Goal: Task Accomplishment & Management: Manage account settings

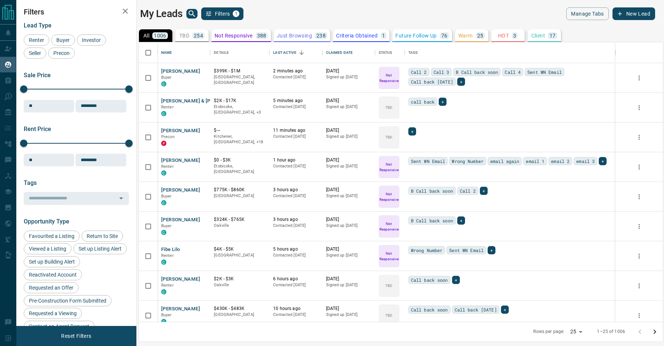
scroll to position [279, 524]
click at [290, 10] on div "My Leads Filters 1" at bounding box center [269, 13] width 258 height 13
click at [301, 13] on div "My Leads Filters 1" at bounding box center [269, 13] width 258 height 13
click at [250, 10] on div "My Leads Filters 1" at bounding box center [269, 13] width 258 height 13
click at [179, 72] on button "[PERSON_NAME]" at bounding box center [180, 71] width 39 height 7
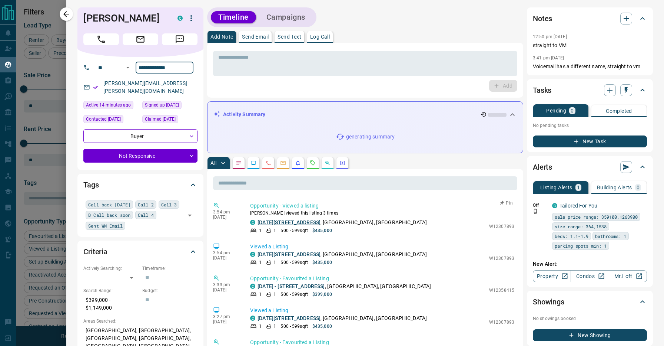
scroll to position [0, 0]
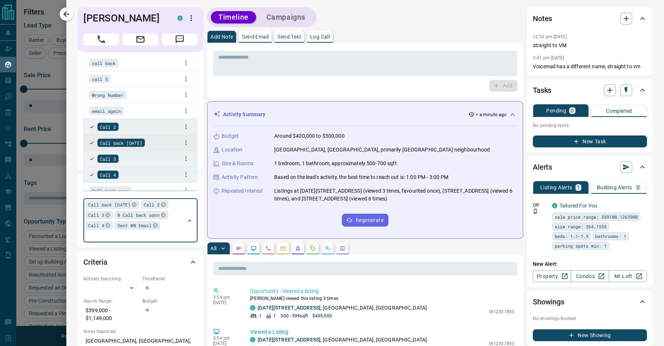
click at [155, 216] on div "Call back [DATE] Call 2 Call 3 B Call back soon Call 4 Sent WN Email ​" at bounding box center [140, 220] width 114 height 44
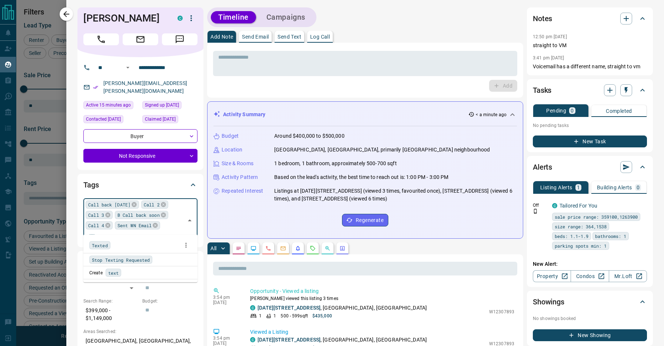
type input "*****"
click at [144, 244] on div "Texted" at bounding box center [140, 245] width 102 height 11
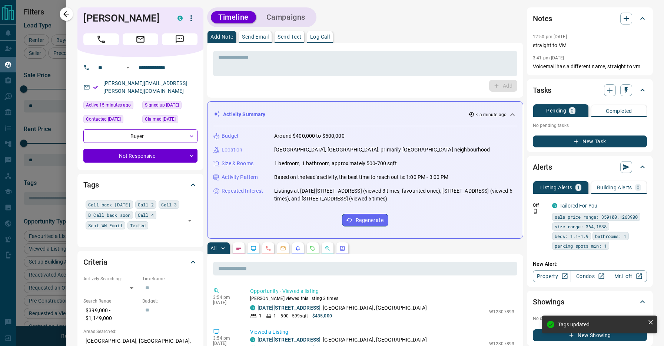
click at [148, 239] on div "Tags Call back [DATE] Call 2 Call 3 B Call back soon Call 4 Sent WN Email Texte…" at bounding box center [140, 210] width 126 height 73
click at [120, 201] on span "Call back [DATE]" at bounding box center [109, 204] width 42 height 7
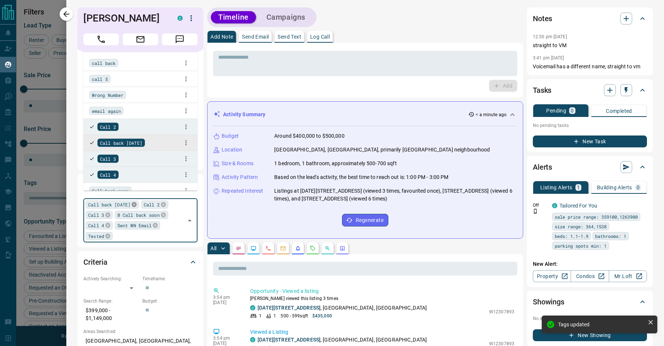
click at [136, 202] on icon at bounding box center [134, 204] width 5 height 5
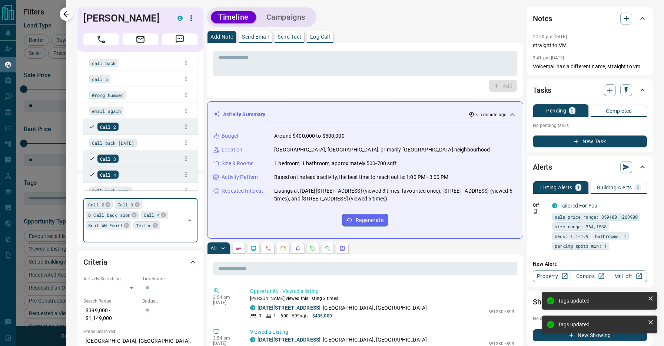
click at [351, 17] on div "Timeline Campaigns" at bounding box center [365, 17] width 316 height 20
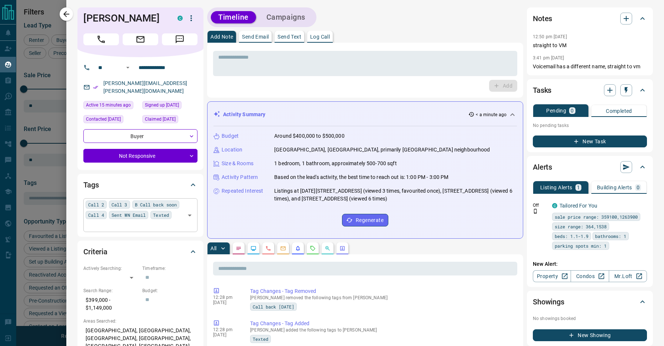
click at [177, 201] on span "B Call back soon" at bounding box center [156, 204] width 42 height 7
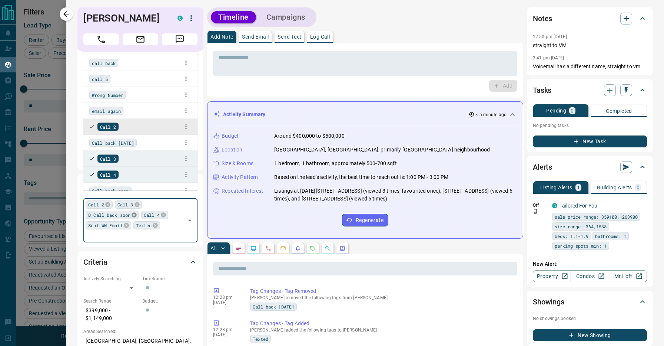
click at [134, 212] on icon at bounding box center [134, 214] width 5 height 5
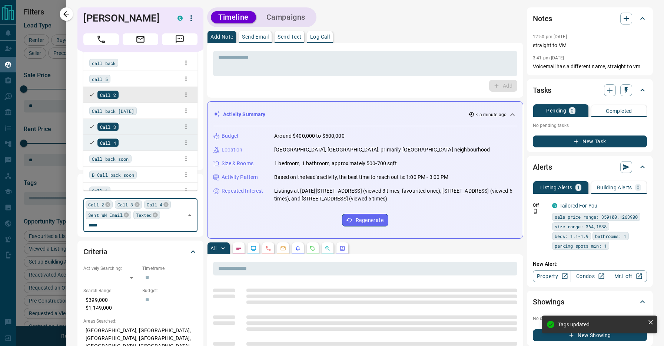
type input "******"
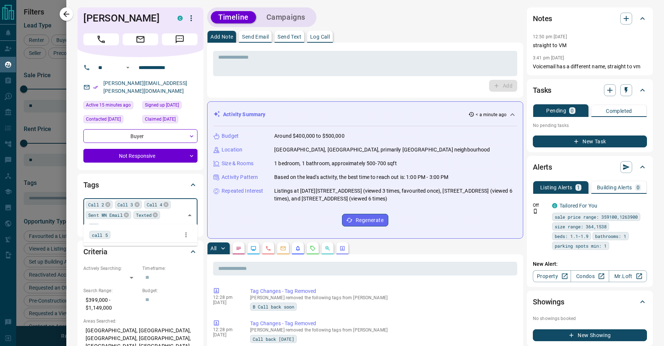
click at [109, 238] on div "call 5" at bounding box center [99, 235] width 21 height 8
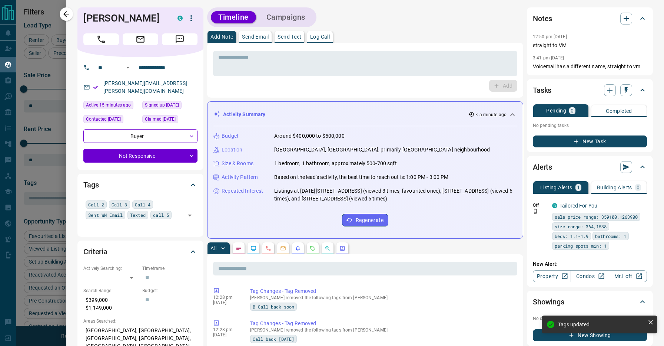
click at [69, 10] on icon "button" at bounding box center [66, 14] width 9 height 9
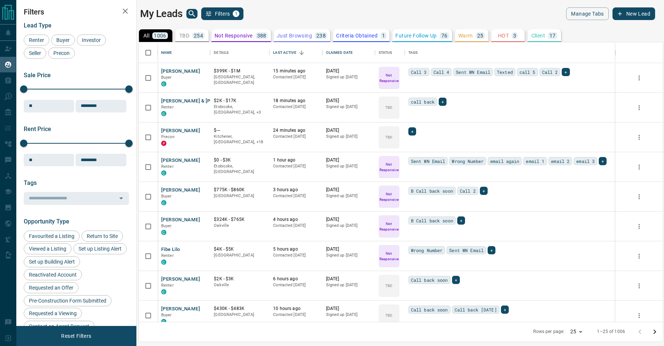
click at [274, 6] on div "My Leads Filters 1 Manage Tabs New Lead All 1006 TBD 254 Do Not Contact - Not R…" at bounding box center [340, 168] width 648 height 336
click at [60, 41] on span "Buyer" at bounding box center [63, 40] width 19 height 6
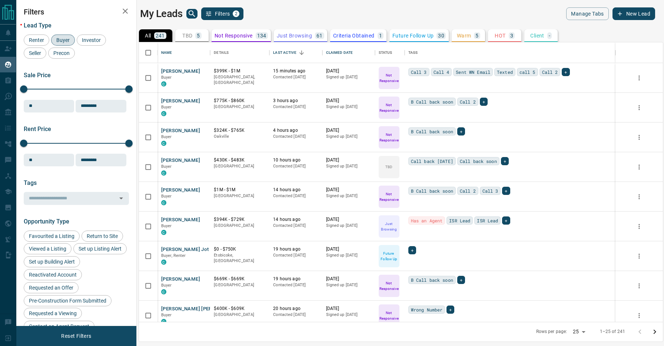
click at [182, 37] on button "TBD 5" at bounding box center [191, 35] width 33 height 13
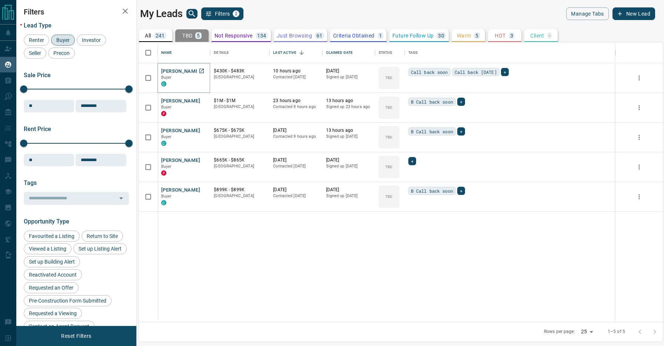
click at [183, 68] on button "[PERSON_NAME]" at bounding box center [180, 71] width 39 height 7
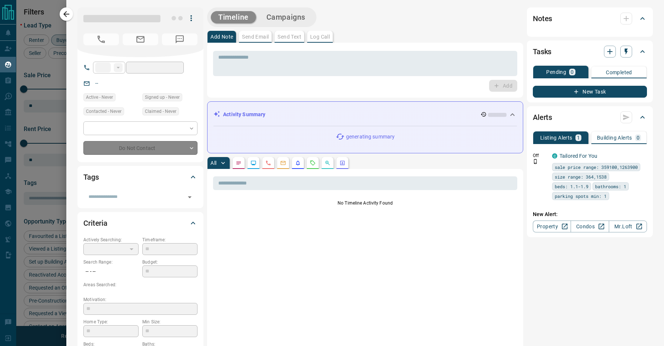
type input "**"
type input "**********"
type input "**"
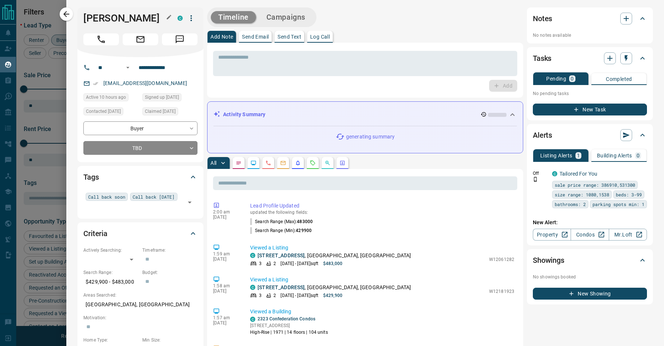
click at [101, 20] on h1 "[PERSON_NAME]" at bounding box center [124, 18] width 83 height 12
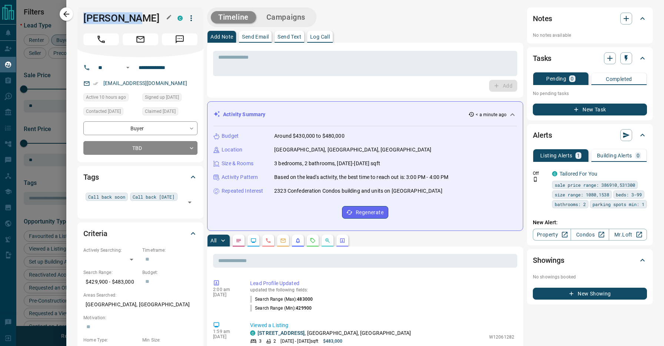
drag, startPoint x: 142, startPoint y: 20, endPoint x: 85, endPoint y: 20, distance: 57.5
click at [85, 20] on h1 "[PERSON_NAME]" at bounding box center [124, 18] width 83 height 12
copy h1 "[PERSON_NAME]"
click at [488, 114] on p "< a minute ago" at bounding box center [491, 114] width 31 height 7
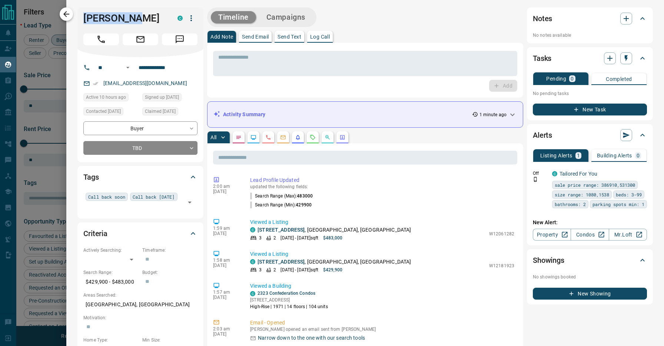
drag, startPoint x: 135, startPoint y: 20, endPoint x: 68, endPoint y: 20, distance: 66.7
click at [68, 20] on div "**********" at bounding box center [365, 173] width 598 height 346
copy h1 "[PERSON_NAME]"
click at [397, 71] on textarea at bounding box center [365, 63] width 294 height 19
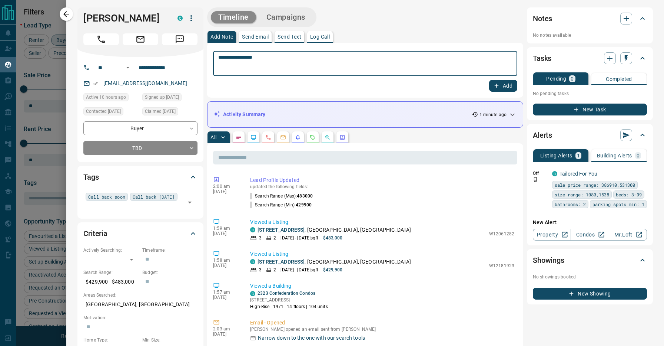
type textarea "**********"
click at [621, 17] on button "button" at bounding box center [627, 19] width 12 height 12
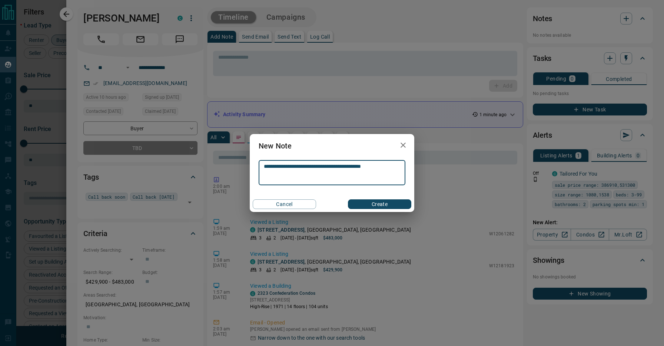
type textarea "**********"
click at [376, 205] on button "Create" at bounding box center [379, 204] width 63 height 10
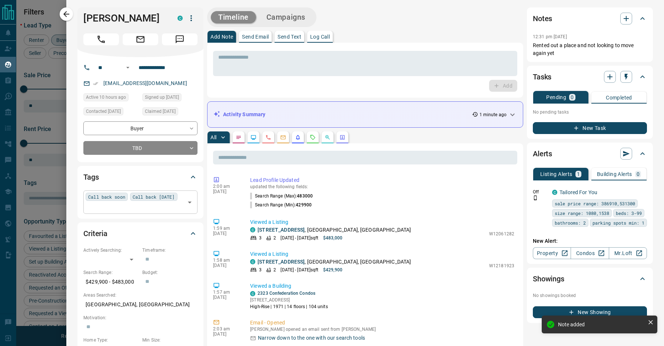
click at [161, 204] on input "text" at bounding box center [135, 207] width 98 height 8
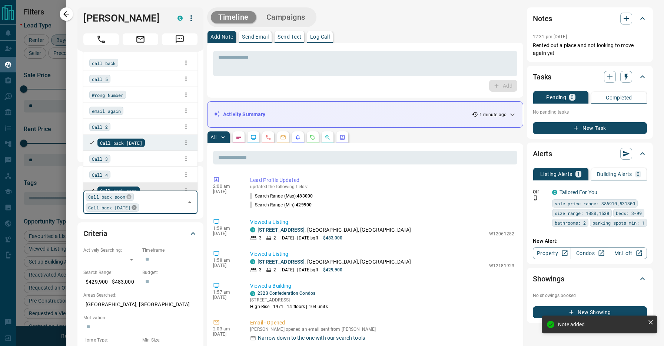
scroll to position [8, 0]
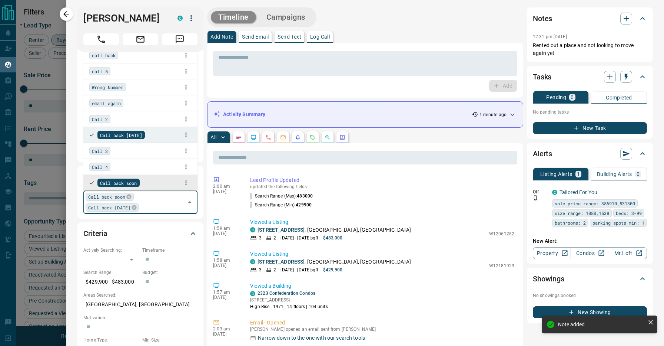
click at [139, 208] on div "Call back [DATE]" at bounding box center [112, 207] width 53 height 8
click at [136, 206] on icon at bounding box center [134, 207] width 5 height 5
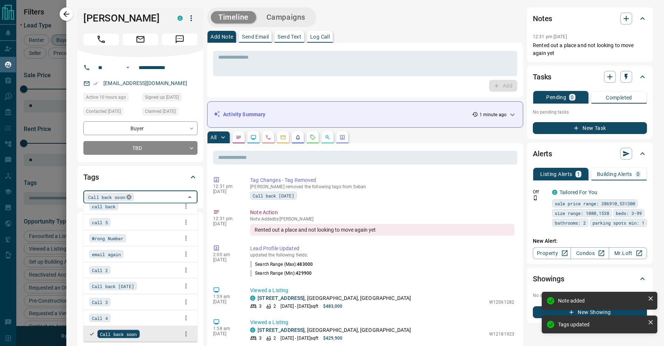
click at [130, 198] on icon at bounding box center [128, 196] width 5 height 5
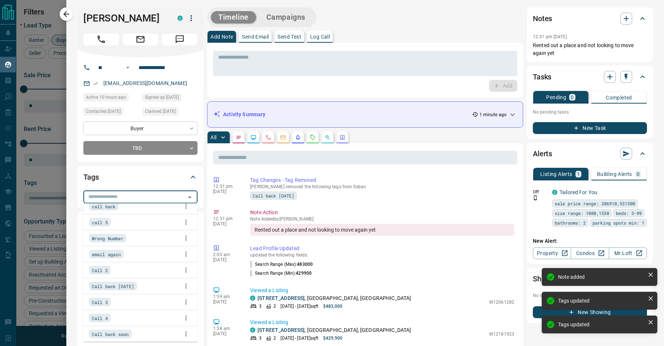
click at [137, 125] on body "Lead Transfers Claim Leads My Leads Tasks Opportunities Deals Campaigns Automat…" at bounding box center [332, 168] width 664 height 336
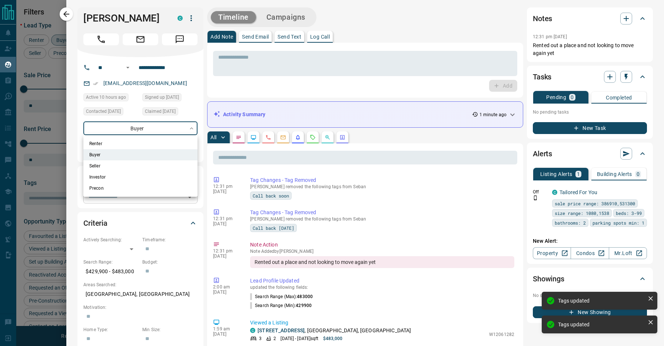
click at [120, 144] on li "Renter" at bounding box center [140, 143] width 114 height 11
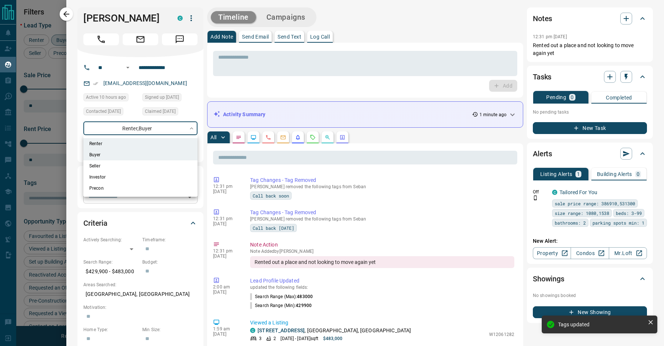
click at [119, 152] on li "Buyer" at bounding box center [140, 154] width 114 height 11
type input "**********"
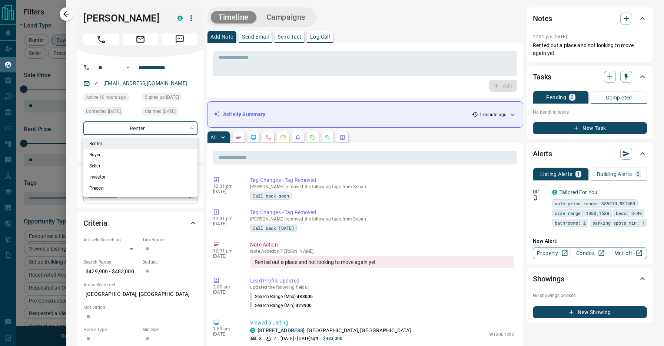
click at [75, 143] on div at bounding box center [332, 173] width 664 height 346
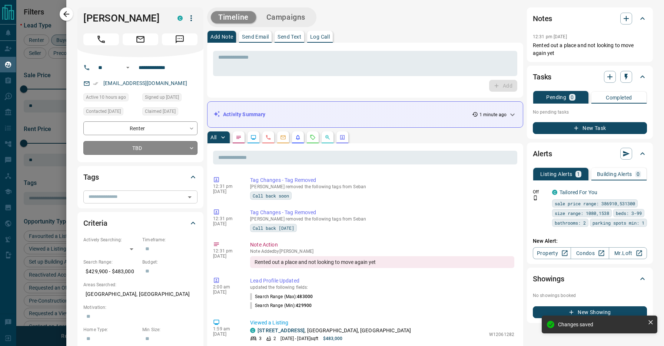
click at [148, 150] on body "Lead Transfers Claim Leads My Leads Tasks Opportunities Deals Campaigns Automat…" at bounding box center [332, 168] width 664 height 336
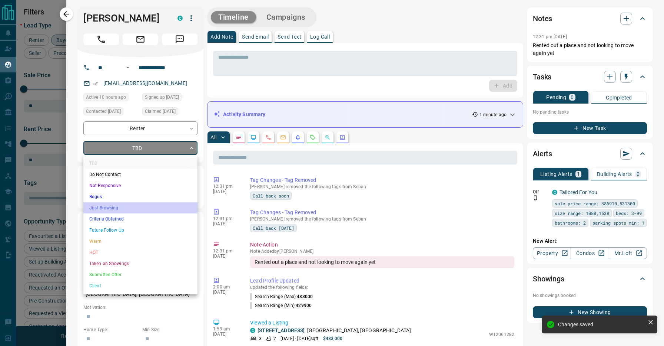
click at [118, 208] on li "Just Browsing" at bounding box center [140, 207] width 114 height 11
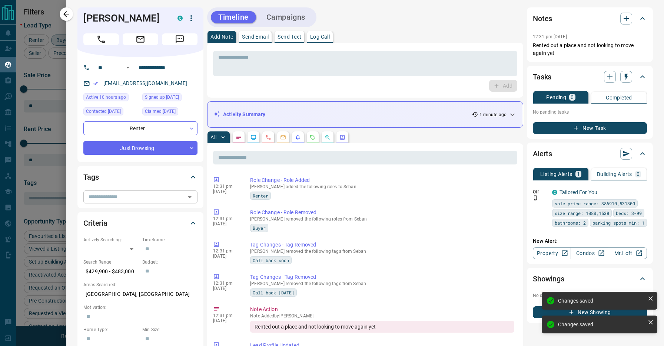
type input "*"
click at [67, 16] on icon "button" at bounding box center [66, 14] width 9 height 9
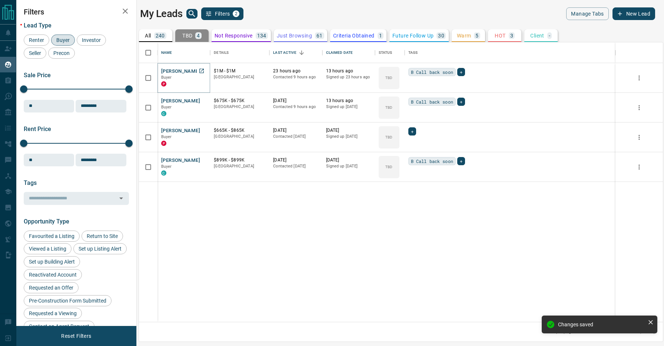
click at [177, 69] on button "[PERSON_NAME]" at bounding box center [180, 71] width 39 height 7
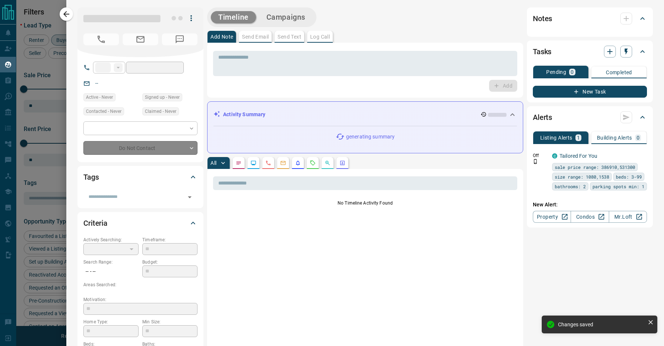
type input "**"
type input "**********"
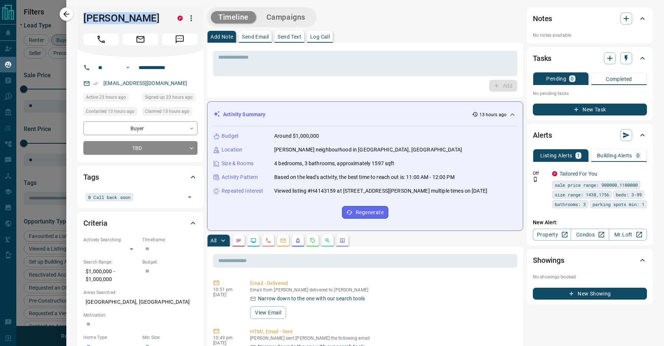
drag, startPoint x: 146, startPoint y: 19, endPoint x: 77, endPoint y: 17, distance: 68.6
click at [77, 17] on div "[PERSON_NAME] P" at bounding box center [140, 32] width 126 height 50
copy h1 "[PERSON_NAME]"
click at [416, 110] on div "Activity Summary 13 hours ago" at bounding box center [366, 115] width 304 height 14
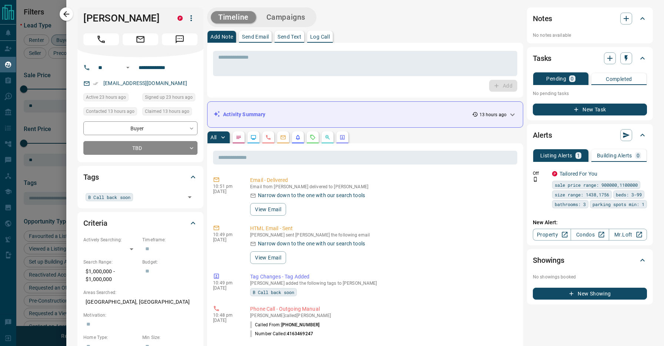
scroll to position [0, 0]
drag, startPoint x: 142, startPoint y: 20, endPoint x: 69, endPoint y: 20, distance: 73.4
copy h1 "[PERSON_NAME]"
click at [139, 147] on body "Lead Transfers Claim Leads My Leads Tasks Opportunities Deals Campaigns Automat…" at bounding box center [332, 168] width 664 height 336
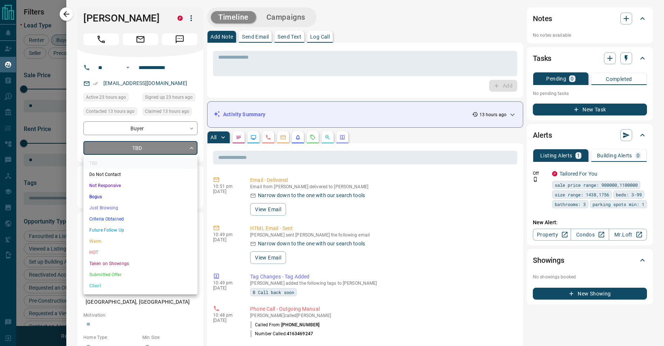
click at [127, 185] on li "Not Responsive" at bounding box center [140, 185] width 114 height 11
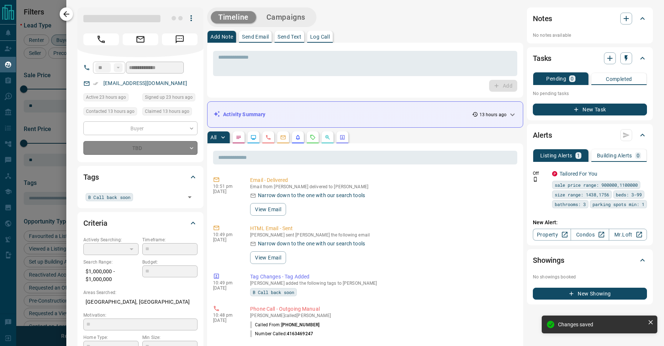
type input "*"
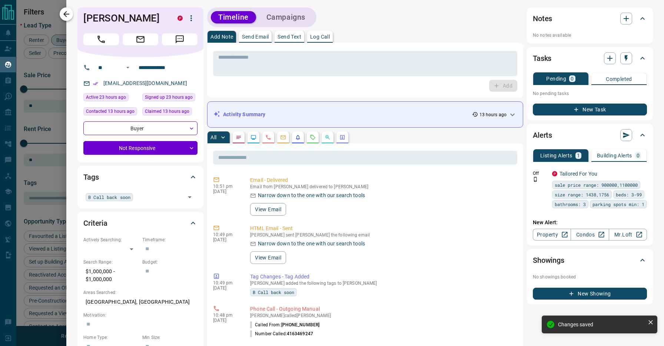
click at [68, 11] on icon "button" at bounding box center [66, 14] width 9 height 9
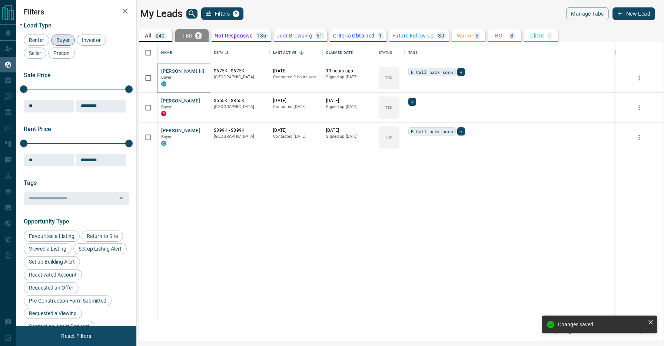
click at [187, 70] on button "[PERSON_NAME]" at bounding box center [180, 71] width 39 height 7
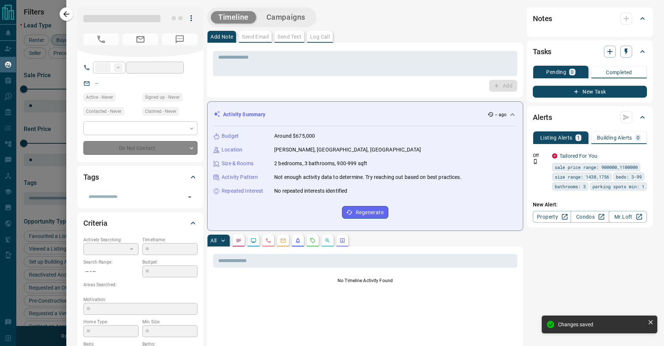
type input "**"
type input "**********"
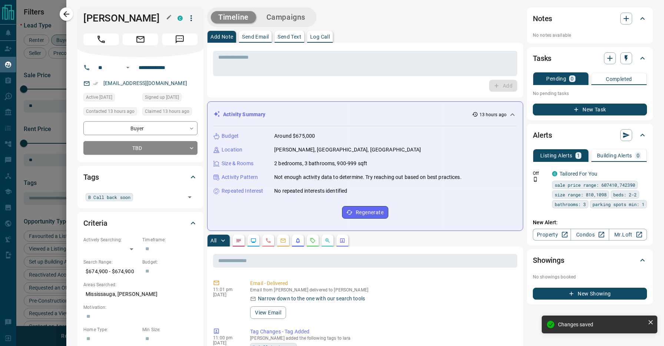
click at [93, 21] on h1 "[PERSON_NAME]" at bounding box center [124, 18] width 83 height 12
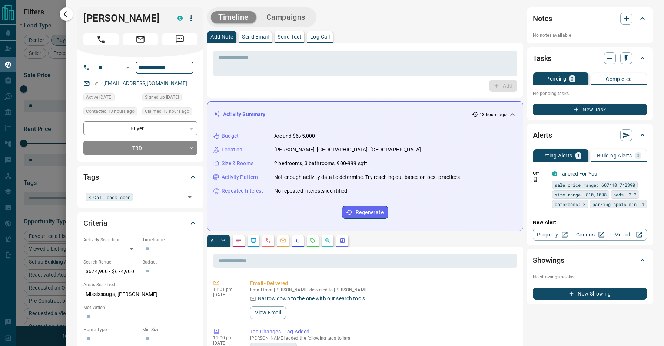
click at [428, 34] on div "Add Note Send Email Send Text Log Call" at bounding box center [365, 37] width 316 height 12
click at [379, 121] on div "Activity Summary 13 hours ago" at bounding box center [366, 115] width 304 height 14
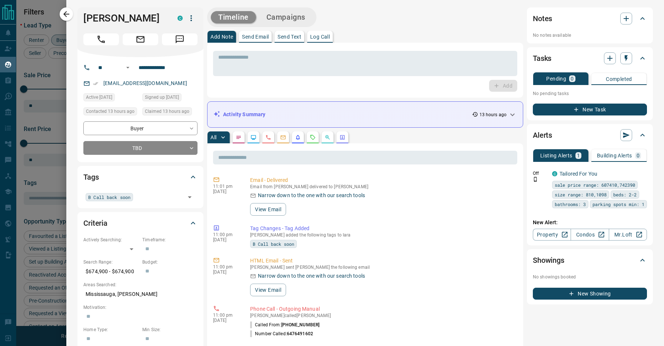
click at [381, 131] on div "Timeline Campaigns Add Note Send Email Send Text Log Call * ​ Add Activity Summ…" at bounding box center [365, 324] width 316 height 634
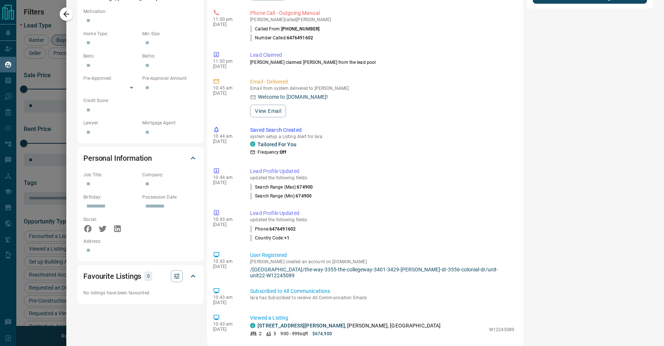
scroll to position [10, 0]
click at [553, 212] on div "Notes No notes available Tasks Pending 0 Completed No pending tasks New Task Al…" at bounding box center [590, 29] width 126 height 634
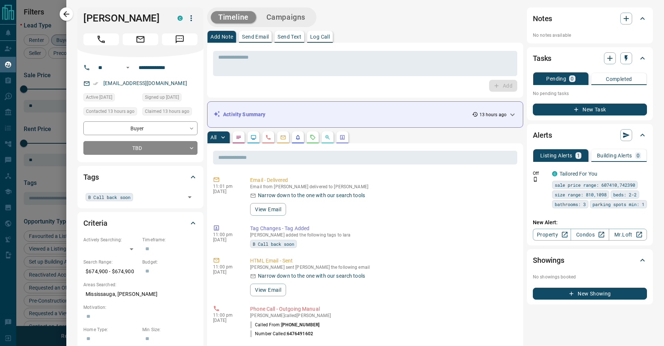
click at [378, 132] on div "All" at bounding box center [365, 137] width 316 height 12
click at [512, 113] on icon at bounding box center [512, 114] width 9 height 9
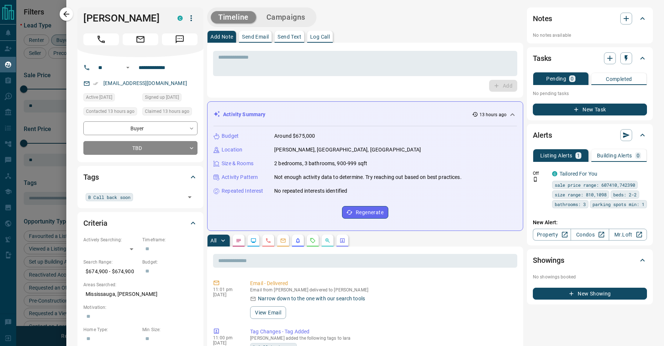
click at [512, 113] on icon at bounding box center [512, 114] width 9 height 9
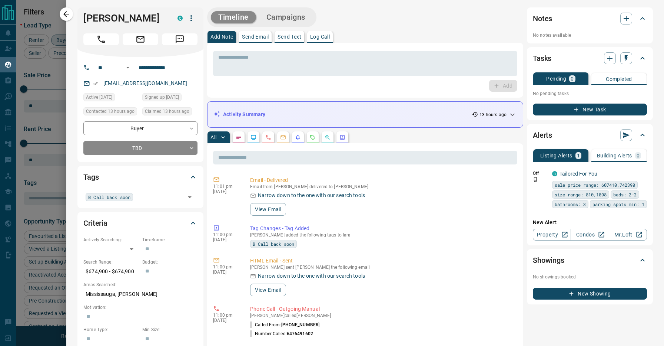
click at [398, 132] on div "All" at bounding box center [365, 137] width 316 height 12
click at [349, 32] on div "Add Note Send Email Send Text Log Call" at bounding box center [365, 37] width 316 height 12
click at [352, 32] on div "Add Note Send Email Send Text Log Call" at bounding box center [365, 37] width 316 height 12
click at [141, 152] on body "Lead Transfers Claim Leads My Leads Tasks Opportunities Deals Campaigns Automat…" at bounding box center [332, 168] width 664 height 336
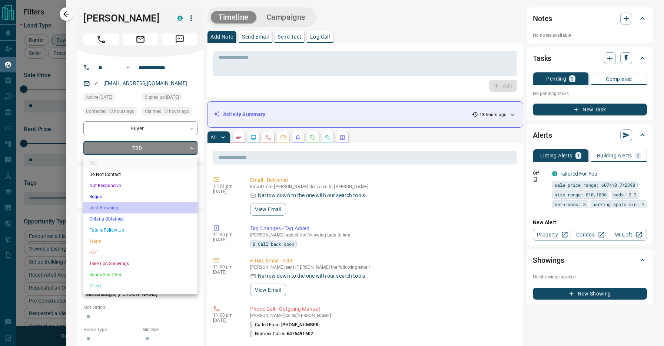
click at [117, 210] on li "Just Browsing" at bounding box center [140, 207] width 114 height 11
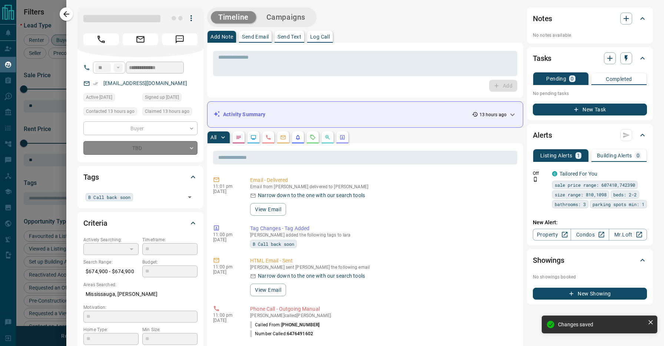
type input "*"
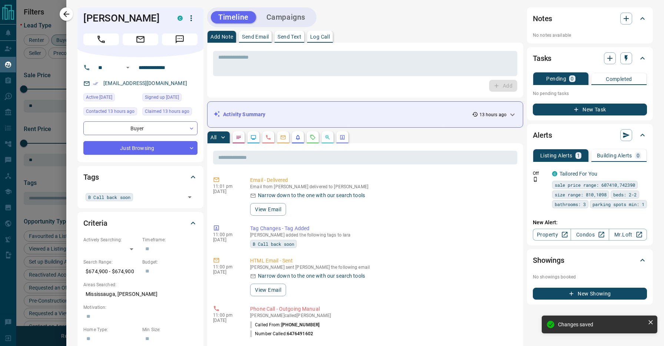
click at [570, 34] on p "No notes available" at bounding box center [590, 35] width 114 height 7
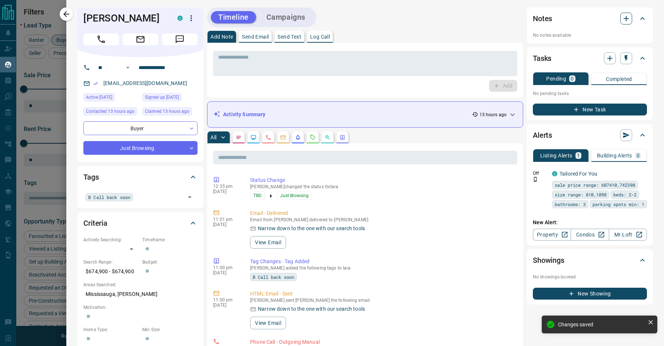
click at [629, 17] on icon "button" at bounding box center [626, 18] width 9 height 9
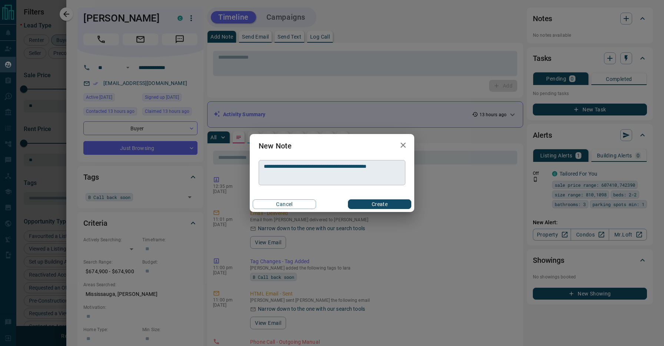
click at [400, 167] on div "**********" at bounding box center [332, 172] width 147 height 25
drag, startPoint x: 362, startPoint y: 167, endPoint x: 392, endPoint y: 167, distance: 29.3
click at [392, 167] on textarea "**********" at bounding box center [332, 172] width 136 height 19
click at [385, 167] on textarea "**********" at bounding box center [332, 172] width 136 height 19
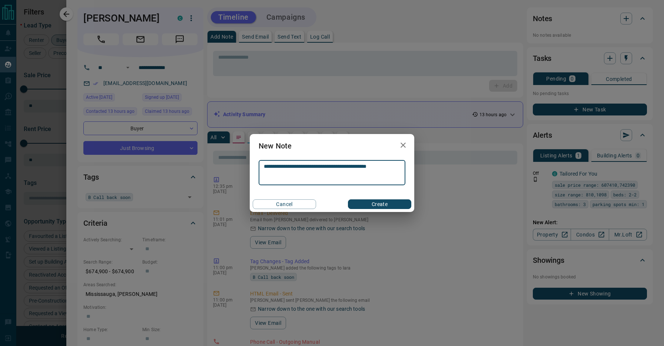
click at [385, 167] on textarea "**********" at bounding box center [332, 172] width 136 height 19
type textarea "**********"
click at [386, 204] on button "Create" at bounding box center [379, 204] width 63 height 10
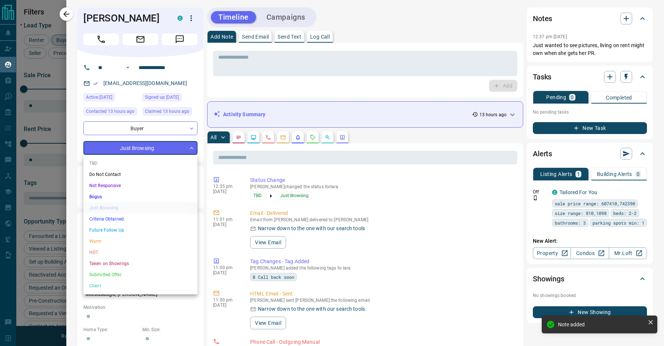
click at [138, 150] on body "Lead Transfers Claim Leads My Leads Tasks Opportunities Deals Campaigns Automat…" at bounding box center [332, 168] width 664 height 336
click at [138, 150] on div at bounding box center [332, 173] width 664 height 346
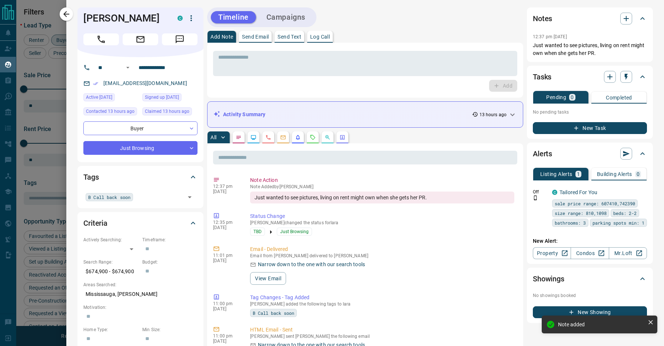
drag, startPoint x: 152, startPoint y: 19, endPoint x: 83, endPoint y: 17, distance: 69.0
click at [83, 17] on div "[PERSON_NAME] C" at bounding box center [140, 32] width 126 height 50
click at [443, 34] on div "Add Note Send Email Send Text Log Call" at bounding box center [365, 37] width 316 height 12
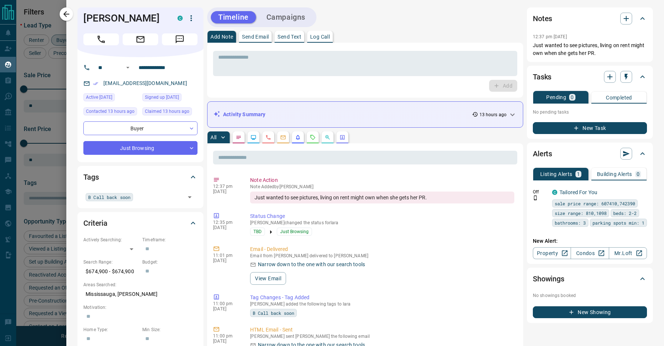
click at [576, 122] on div "New Task" at bounding box center [590, 126] width 114 height 16
click at [579, 127] on icon "button" at bounding box center [576, 128] width 7 height 7
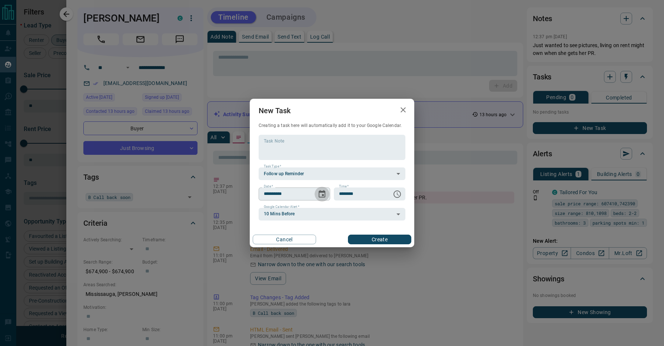
click at [320, 194] on icon "Choose date, selected date is Sep 16, 2025" at bounding box center [322, 193] width 9 height 9
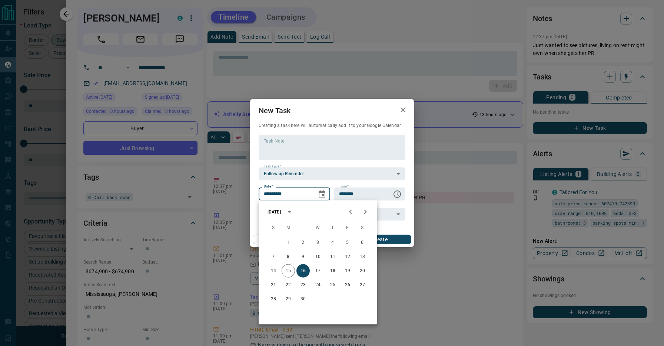
click at [367, 212] on icon "Next month" at bounding box center [365, 212] width 3 height 4
click at [287, 295] on button "26" at bounding box center [288, 298] width 13 height 13
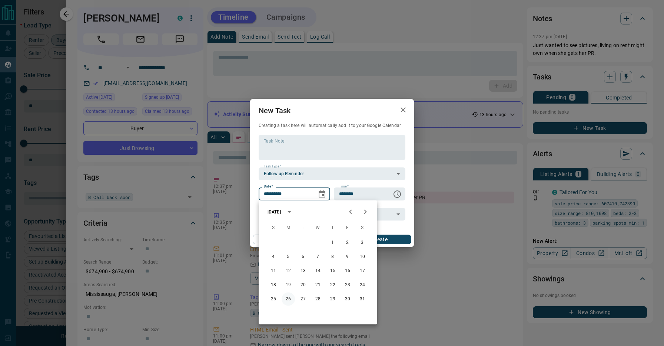
type input "**********"
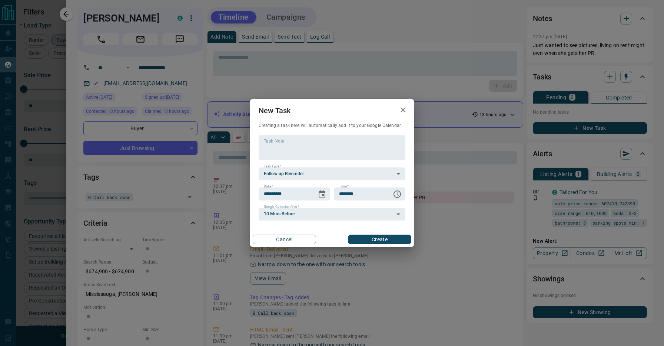
click at [389, 237] on button "Create" at bounding box center [379, 239] width 63 height 10
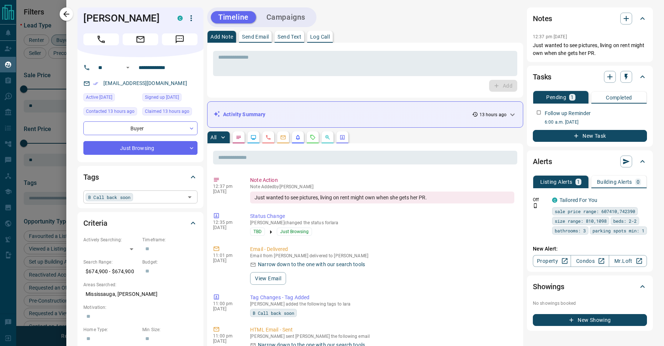
click at [133, 197] on div "B Call back soon" at bounding box center [109, 197] width 47 height 8
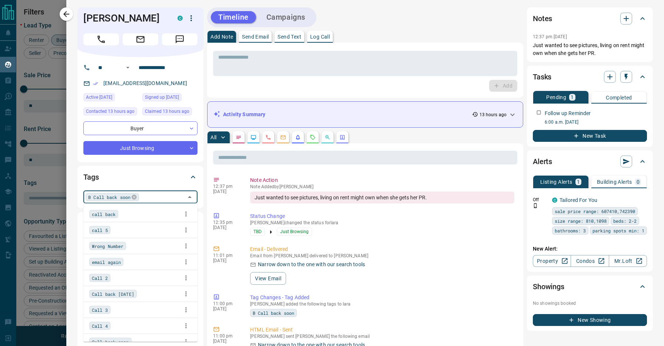
scroll to position [56, 0]
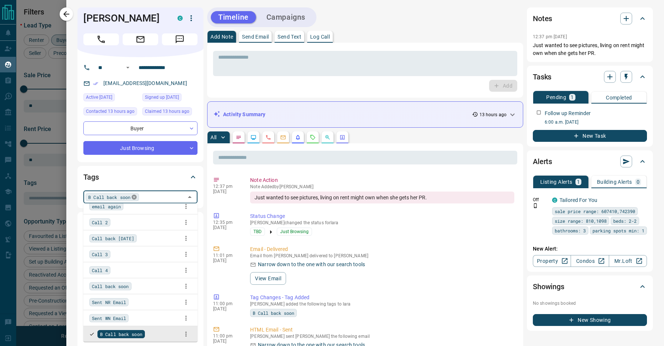
click at [136, 197] on icon at bounding box center [134, 196] width 5 height 5
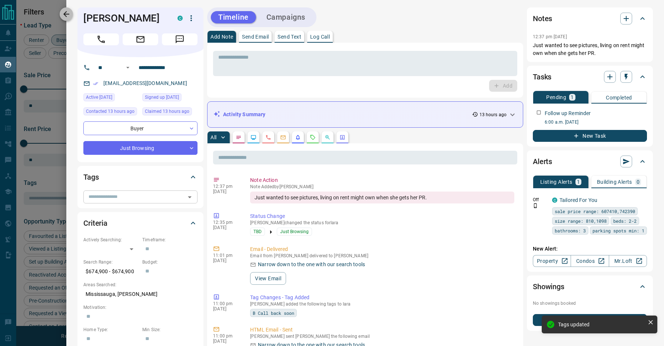
click at [71, 13] on icon "button" at bounding box center [66, 14] width 9 height 9
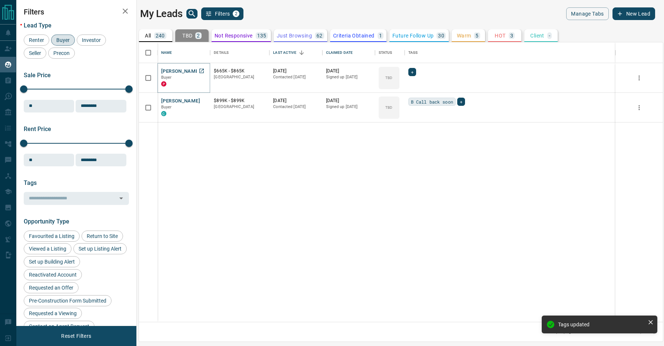
click at [183, 72] on button "[PERSON_NAME]" at bounding box center [180, 71] width 39 height 7
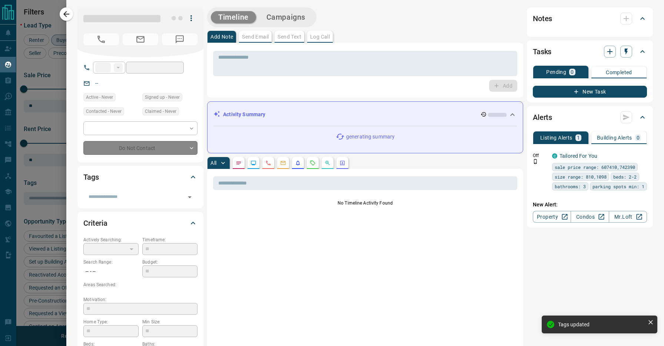
type input "**"
type input "**********"
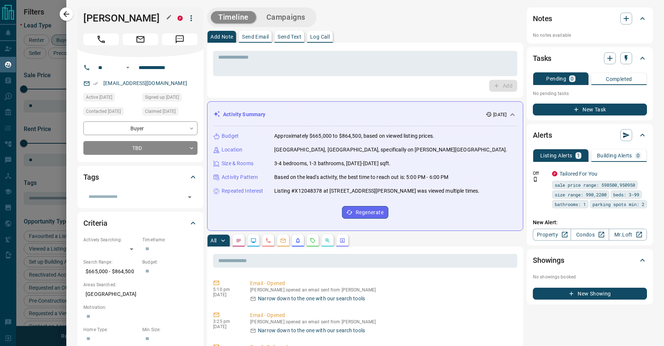
click at [95, 17] on h1 "[PERSON_NAME]" at bounding box center [124, 18] width 83 height 12
drag, startPoint x: 144, startPoint y: 19, endPoint x: 84, endPoint y: 18, distance: 60.1
click at [84, 18] on h1 "[PERSON_NAME]" at bounding box center [124, 18] width 83 height 12
copy h1 "[PERSON_NAME]"
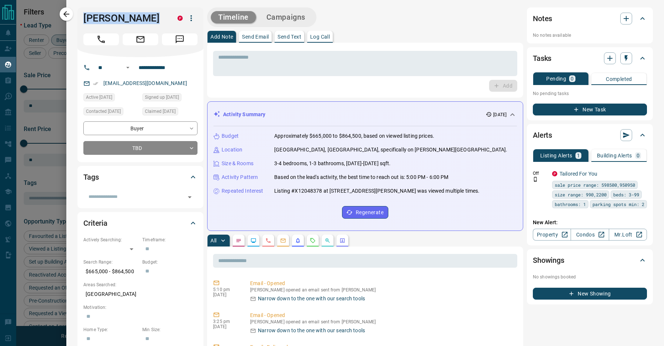
scroll to position [0, 0]
click at [324, 14] on div "Timeline Campaigns" at bounding box center [365, 17] width 316 height 20
click at [413, 113] on div "Activity Summary [DATE]" at bounding box center [361, 114] width 295 height 8
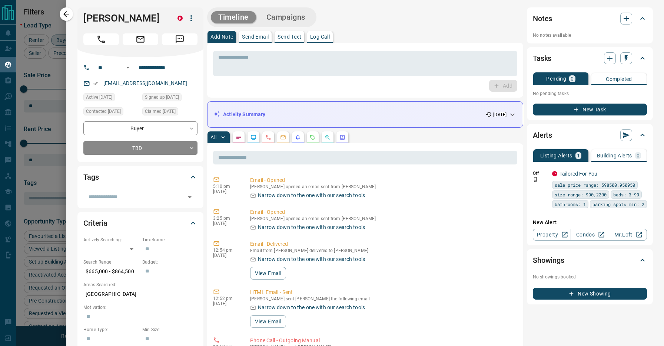
click at [412, 133] on div "All" at bounding box center [365, 137] width 316 height 12
click at [407, 133] on div "All" at bounding box center [365, 137] width 316 height 12
click at [361, 16] on div "Timeline Campaigns" at bounding box center [365, 17] width 316 height 20
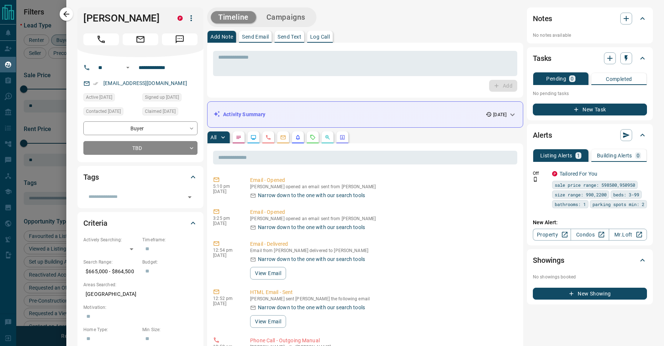
click at [414, 132] on div "All" at bounding box center [365, 137] width 316 height 12
click at [347, 33] on div "Add Note Send Email Send Text Log Call" at bounding box center [365, 37] width 316 height 12
click at [354, 32] on div "Add Note Send Email Send Text Log Call" at bounding box center [365, 37] width 316 height 12
click at [423, 132] on div "All" at bounding box center [365, 137] width 316 height 12
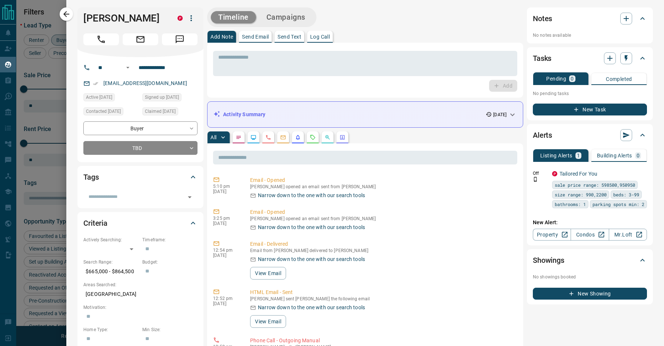
click at [398, 133] on div "All" at bounding box center [365, 137] width 316 height 12
click at [407, 132] on div "All" at bounding box center [365, 137] width 316 height 12
click at [408, 33] on div "Add Note Send Email Send Text Log Call" at bounding box center [365, 37] width 316 height 12
click at [402, 133] on div "All" at bounding box center [365, 137] width 316 height 12
click at [409, 132] on div "All" at bounding box center [365, 137] width 316 height 12
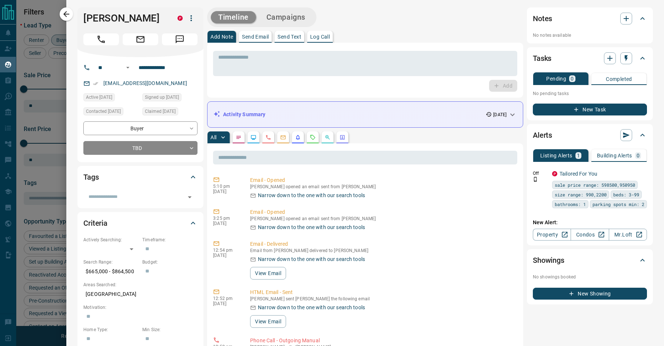
click at [356, 38] on div "Add Note Send Email Send Text Log Call" at bounding box center [365, 37] width 316 height 12
drag, startPoint x: 148, startPoint y: 14, endPoint x: 82, endPoint y: 14, distance: 65.6
click at [82, 14] on div "[PERSON_NAME]" at bounding box center [140, 32] width 126 height 50
copy h1 "[PERSON_NAME]"
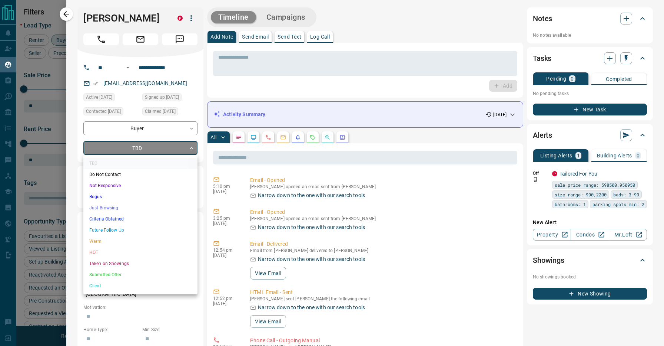
click at [142, 147] on body "Lead Transfers Claim Leads My Leads Tasks Opportunities Deals Campaigns Automat…" at bounding box center [332, 168] width 664 height 336
click at [112, 242] on li "Warm" at bounding box center [140, 240] width 114 height 11
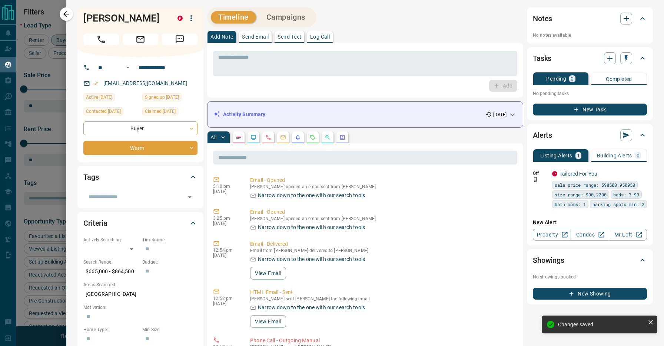
type input "*"
click at [84, 17] on h1 "[PERSON_NAME]" at bounding box center [124, 18] width 83 height 12
click at [629, 17] on icon "button" at bounding box center [626, 18] width 9 height 9
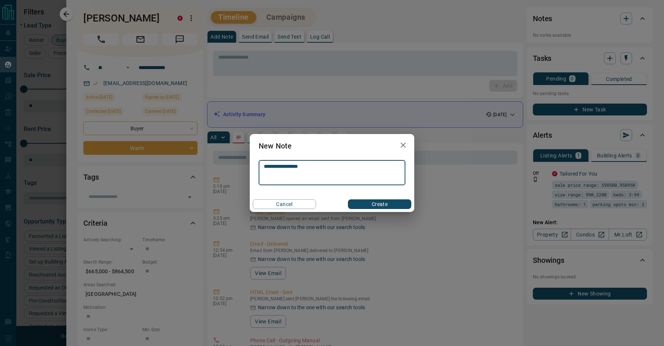
type textarea "**********"
click at [362, 202] on button "Create" at bounding box center [379, 204] width 63 height 10
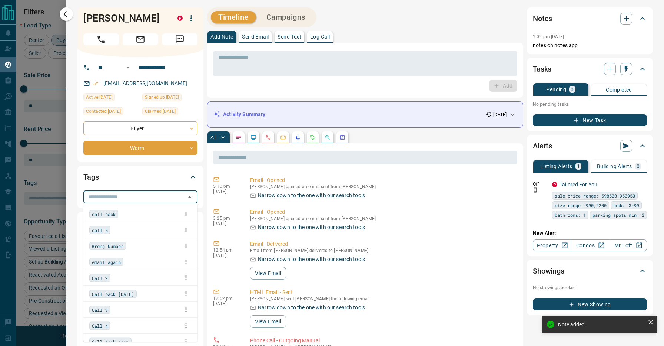
click at [114, 199] on input "text" at bounding box center [135, 196] width 98 height 8
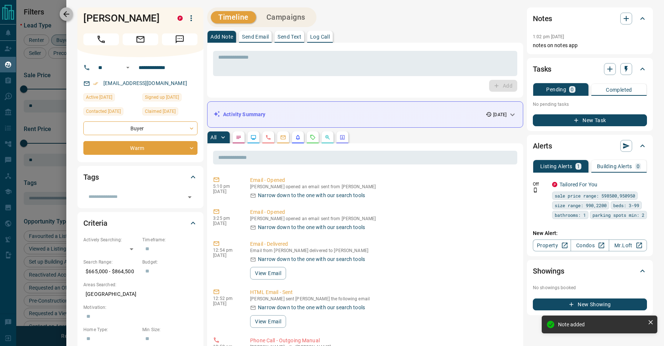
click at [66, 12] on icon "button" at bounding box center [66, 14] width 6 height 6
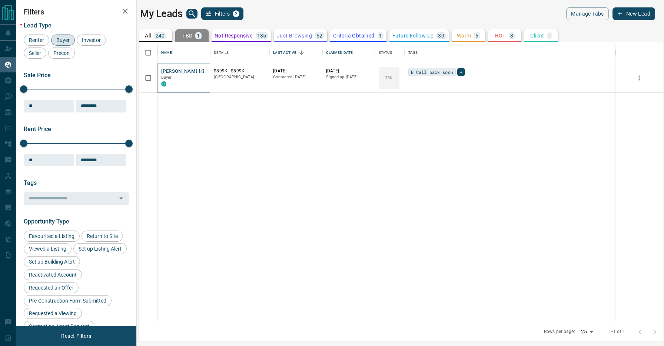
click at [175, 70] on button "[PERSON_NAME]" at bounding box center [180, 71] width 39 height 7
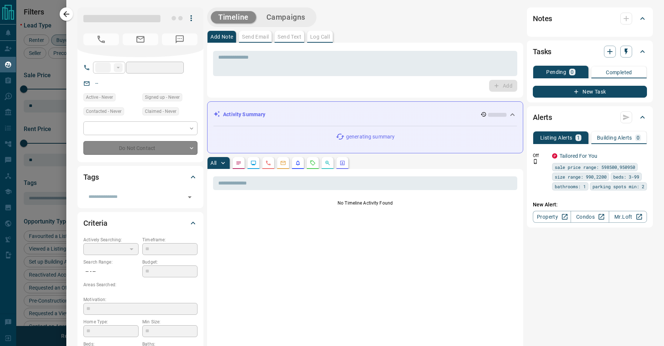
type input "**"
type input "**********"
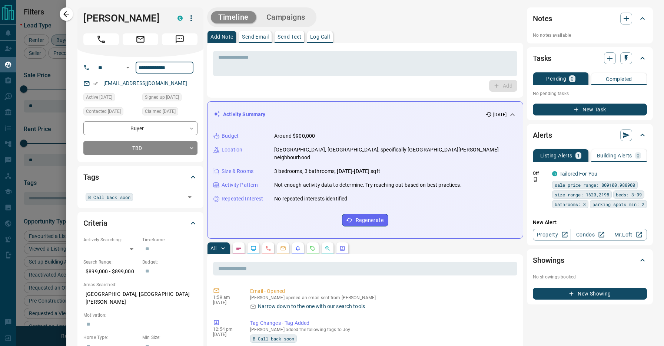
click at [401, 22] on div "Timeline Campaigns" at bounding box center [365, 17] width 316 height 20
drag, startPoint x: 133, startPoint y: 18, endPoint x: 82, endPoint y: 18, distance: 51.2
click at [82, 18] on div "[PERSON_NAME] C" at bounding box center [140, 32] width 126 height 50
copy h1 "[PERSON_NAME]"
click at [334, 13] on div "Timeline Campaigns" at bounding box center [365, 17] width 316 height 20
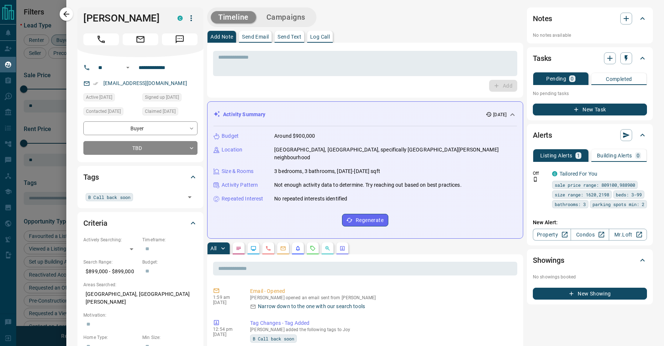
click at [424, 113] on div "Activity Summary [DATE]" at bounding box center [361, 114] width 295 height 8
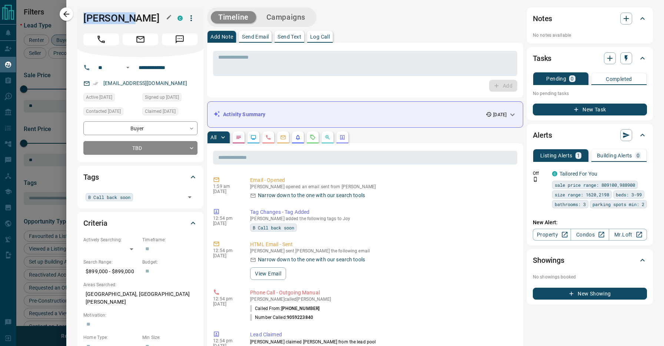
drag, startPoint x: 86, startPoint y: 19, endPoint x: 133, endPoint y: 16, distance: 47.6
click at [133, 16] on h1 "[PERSON_NAME]" at bounding box center [124, 18] width 83 height 12
copy h1 "[PERSON_NAME]"
click at [145, 143] on body "Lead Transfers Claim Leads My Leads Tasks Opportunities Deals Campaigns Automat…" at bounding box center [332, 168] width 664 height 336
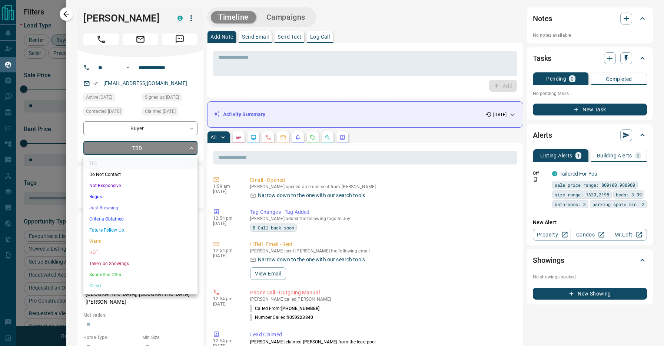
click at [141, 186] on li "Not Responsive" at bounding box center [140, 185] width 114 height 11
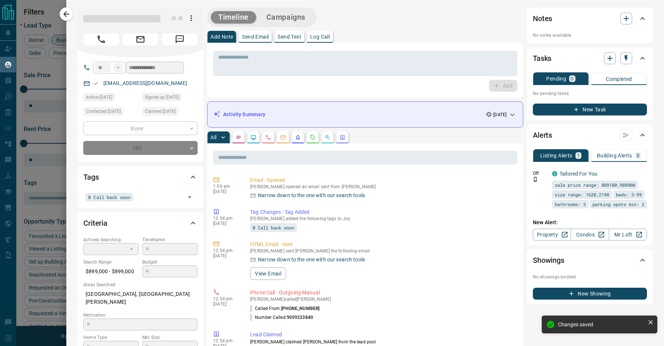
type input "*"
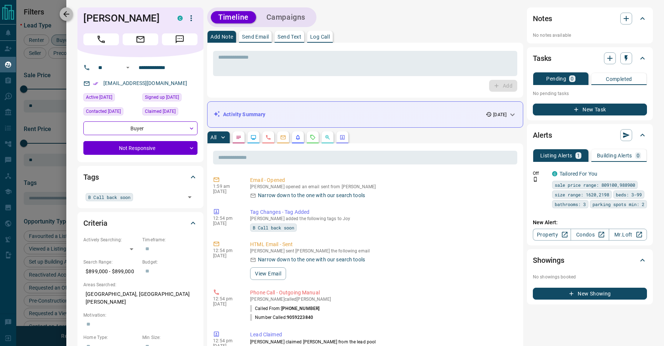
click at [72, 14] on button "button" at bounding box center [66, 13] width 13 height 13
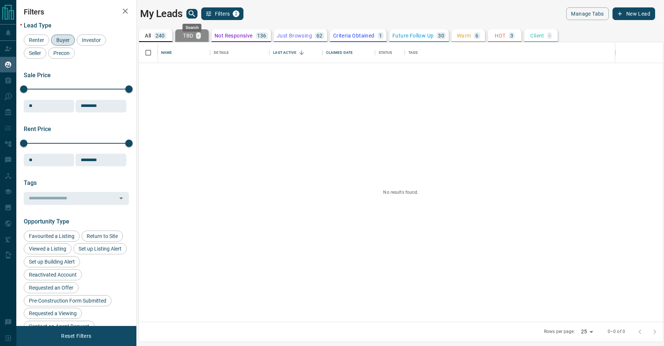
click at [196, 16] on icon "search button" at bounding box center [192, 13] width 9 height 9
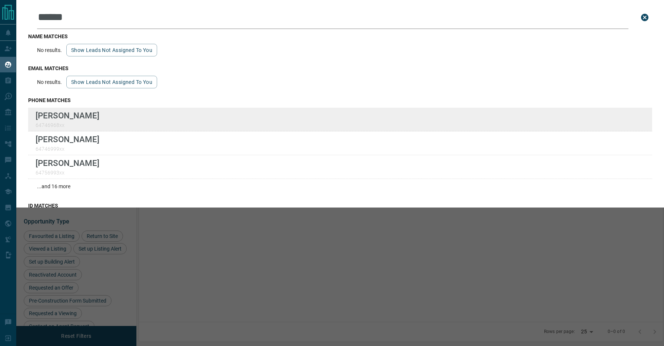
click at [181, 117] on div "[PERSON_NAME] 64746968xx" at bounding box center [340, 120] width 624 height 24
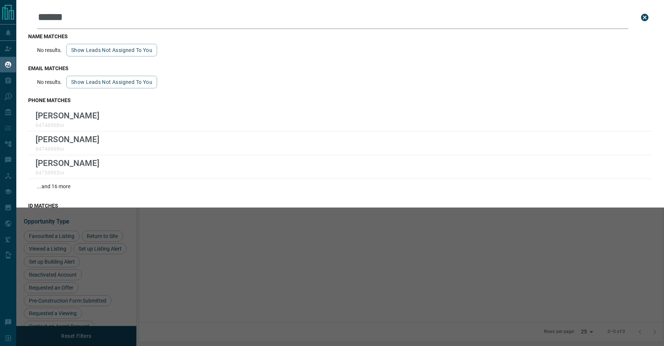
click at [162, 16] on input "******" at bounding box center [333, 17] width 592 height 23
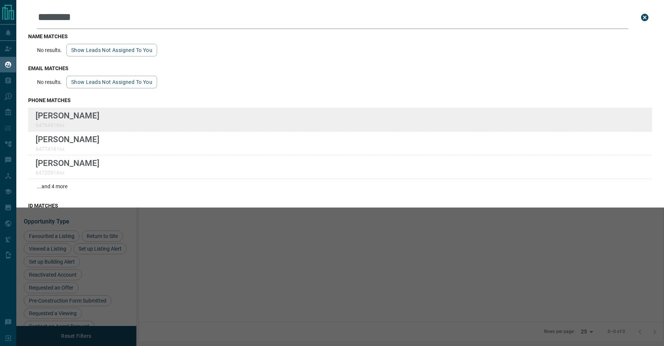
type input "********"
click at [115, 115] on div "[PERSON_NAME] 64764916xx" at bounding box center [340, 120] width 624 height 24
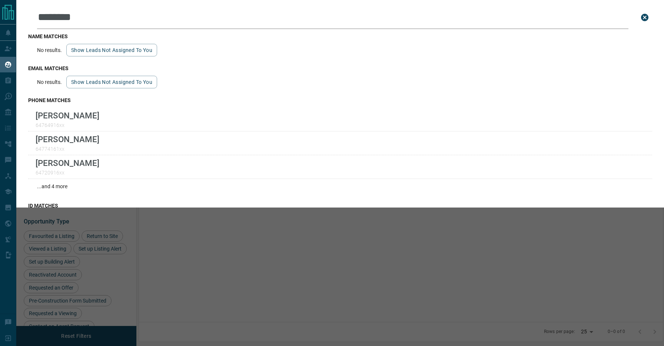
click at [201, 263] on div "Leads Search Bar ******** Search for a lead by name, email, phone, or id name m…" at bounding box center [348, 173] width 664 height 346
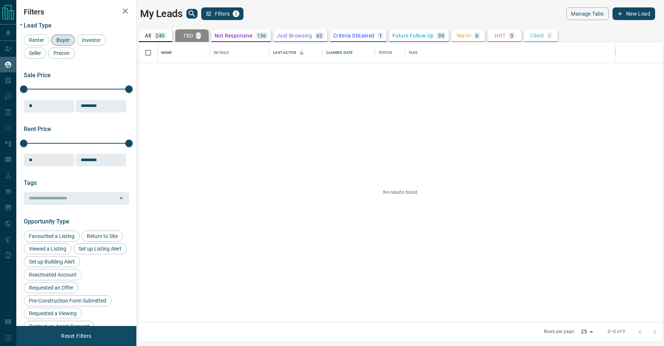
click at [109, 67] on div "Lead Type Renter Buyer Investor Seller Precon Sale Price 0 5500000 Sale price r…" at bounding box center [76, 248] width 105 height 465
click at [40, 40] on span "Renter" at bounding box center [36, 40] width 20 height 6
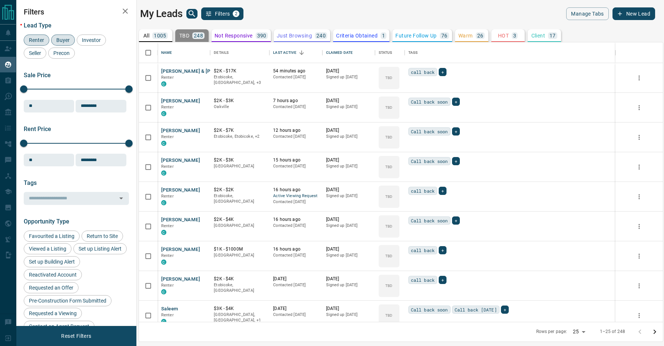
click at [69, 40] on span "Buyer" at bounding box center [63, 40] width 19 height 6
click at [162, 37] on p "803" at bounding box center [160, 35] width 9 height 5
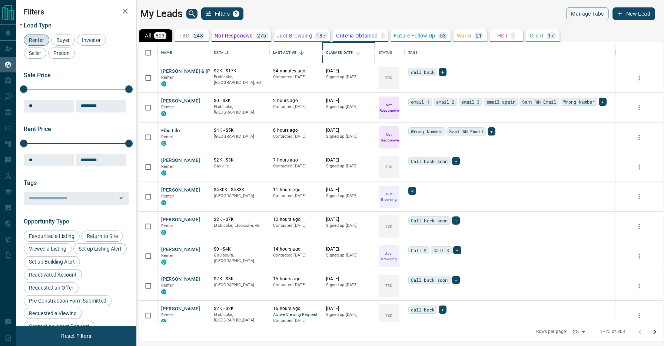
click at [339, 56] on div "Claimed Date" at bounding box center [339, 52] width 27 height 21
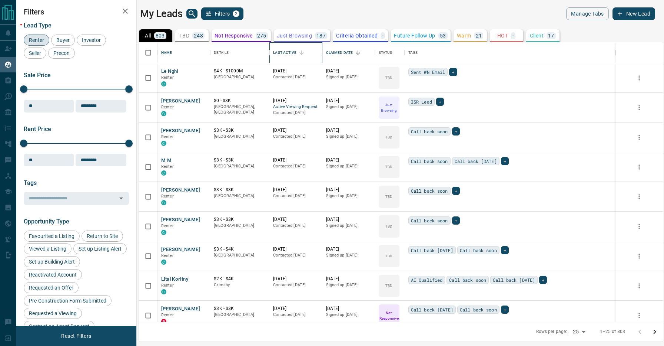
click at [277, 55] on div "Last Active" at bounding box center [284, 52] width 23 height 21
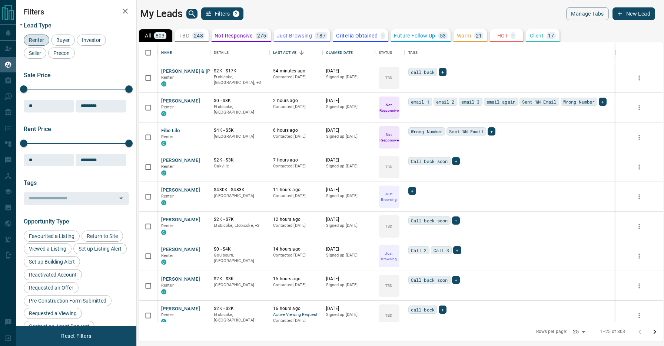
click at [293, 17] on div "My Leads Filters 2" at bounding box center [269, 13] width 258 height 13
click at [56, 201] on input "text" at bounding box center [70, 198] width 89 height 8
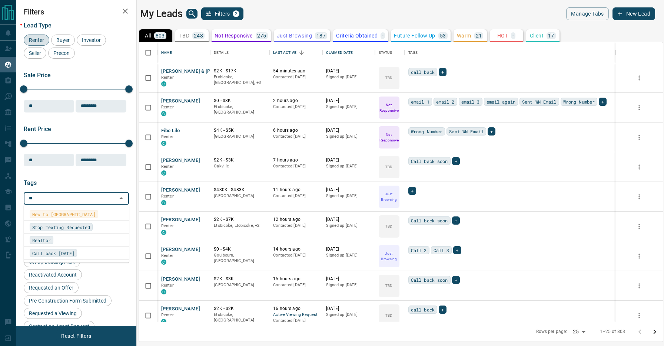
type input "***"
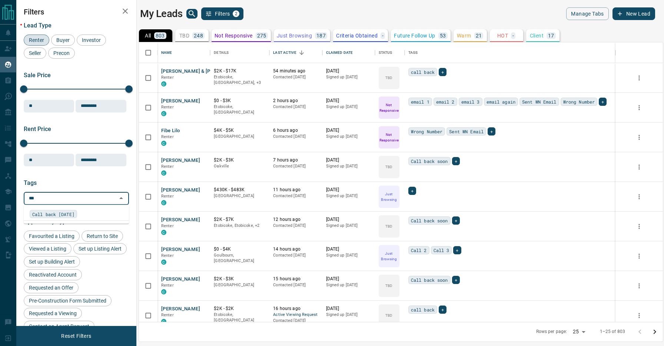
click at [63, 214] on span "Call back [DATE]" at bounding box center [53, 213] width 42 height 7
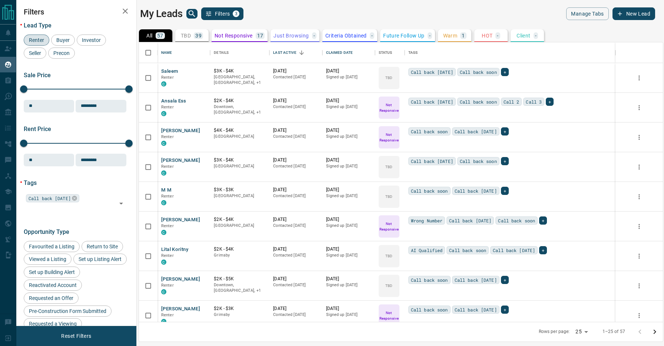
click at [307, 8] on div "My Leads Filters 3" at bounding box center [269, 13] width 258 height 13
